Goal: Find contact information: Find contact information

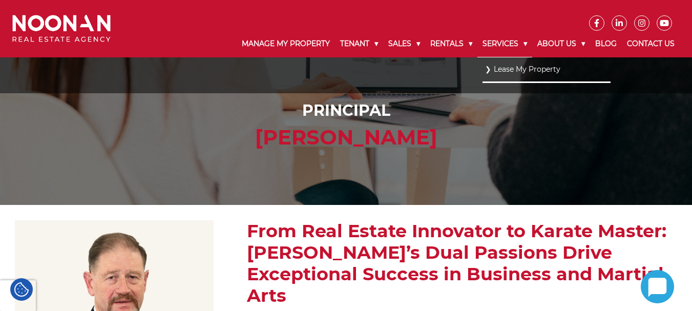
scroll to position [51, 0]
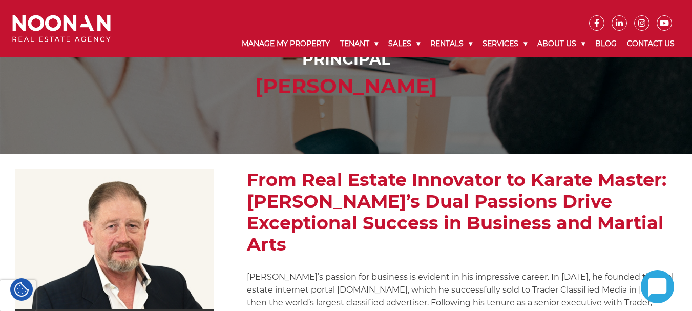
click at [643, 47] on link "Contact Us" at bounding box center [651, 44] width 58 height 27
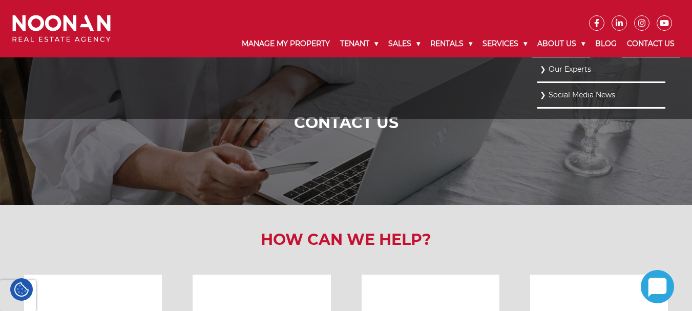
click at [555, 44] on link "About Us" at bounding box center [561, 44] width 58 height 27
